Goal: Find specific fact: Find specific fact

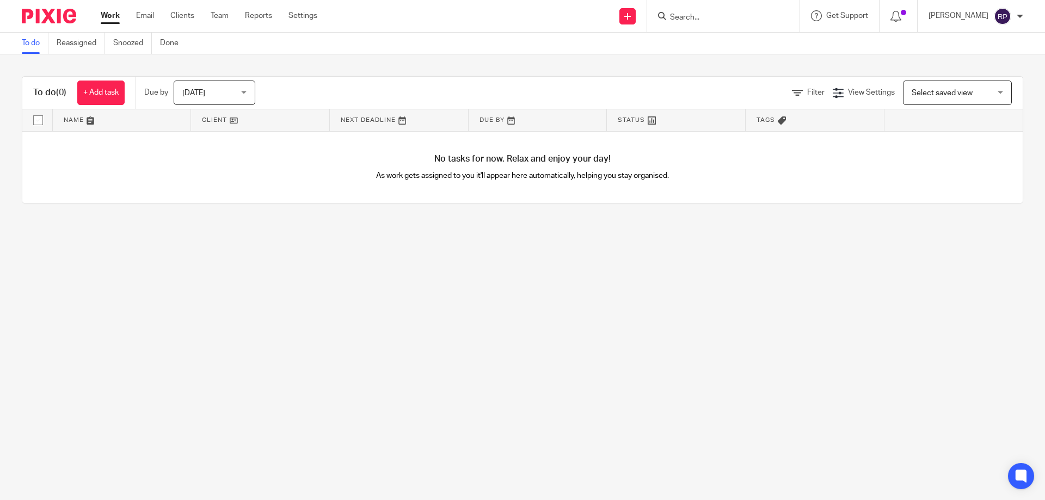
click at [720, 29] on div at bounding box center [723, 16] width 152 height 32
click at [726, 14] on input "Search" at bounding box center [718, 18] width 98 height 10
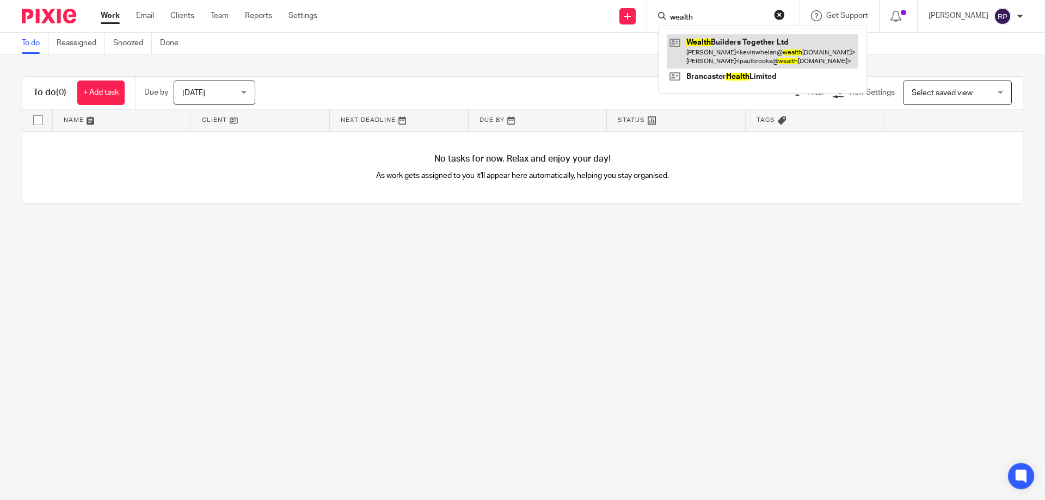
type input "wealth"
click at [765, 57] on link at bounding box center [763, 51] width 192 height 34
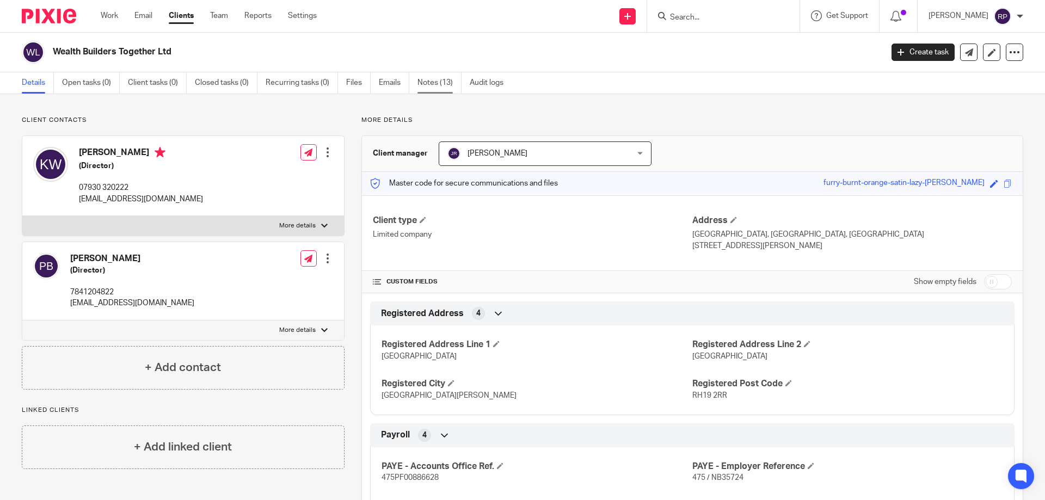
click at [444, 81] on link "Notes (13)" at bounding box center [440, 82] width 44 height 21
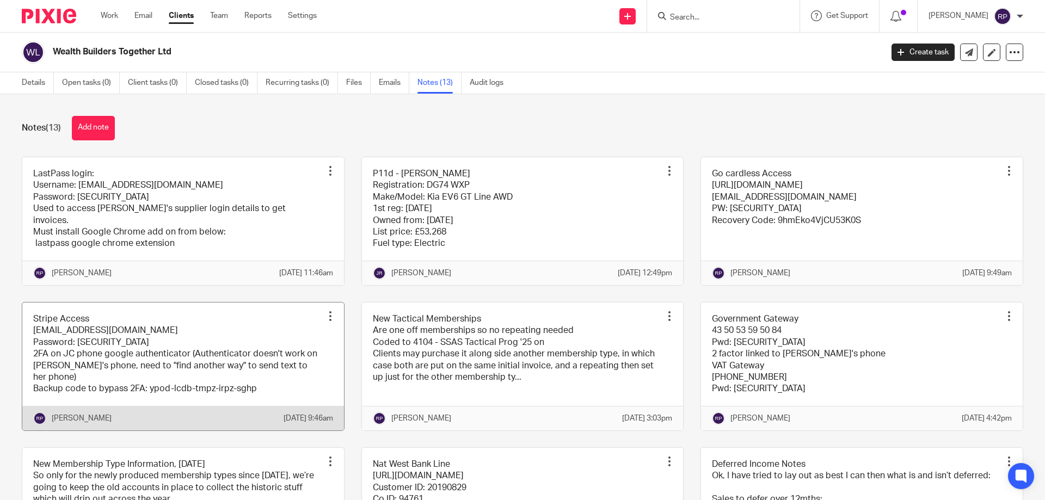
click at [156, 365] on link at bounding box center [183, 367] width 322 height 128
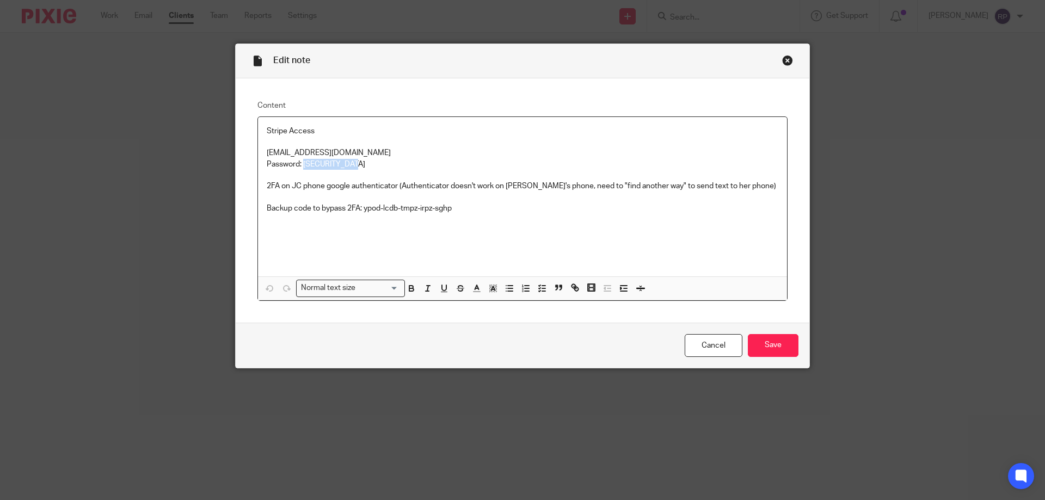
drag, startPoint x: 356, startPoint y: 166, endPoint x: 300, endPoint y: 161, distance: 55.8
click at [300, 161] on p "Password: [SECURITY_DATA]" at bounding box center [523, 164] width 512 height 11
copy p "TsaWealthB22!"
